Goal: Information Seeking & Learning: Understand process/instructions

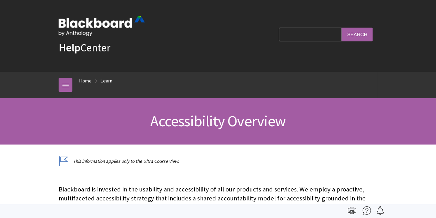
scroll to position [598, 0]
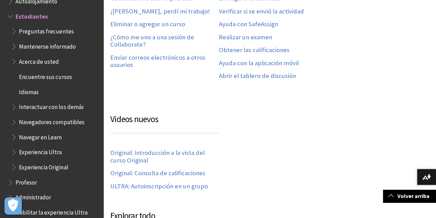
scroll to position [448, 0]
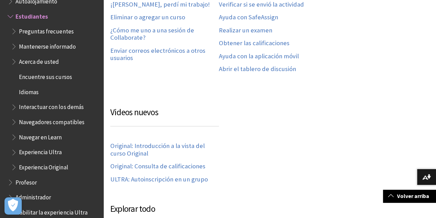
click at [54, 137] on span "Navegar en Learn" at bounding box center [40, 135] width 43 height 9
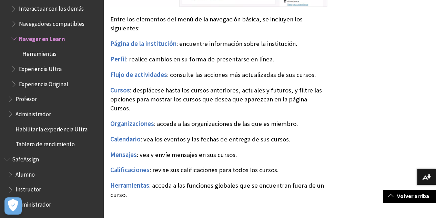
scroll to position [448, 0]
